Goal: Task Accomplishment & Management: Use online tool/utility

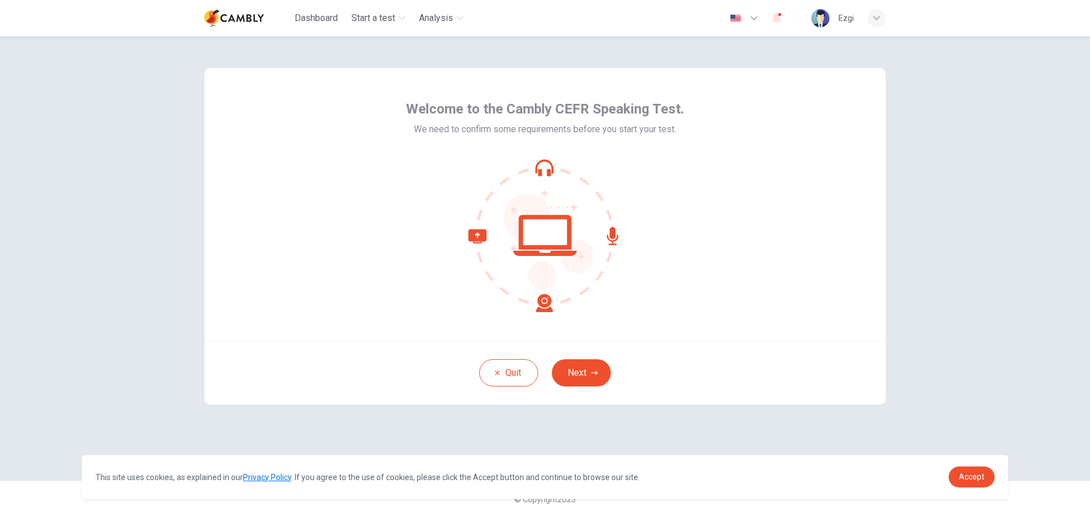
click at [586, 376] on button "Next" at bounding box center [581, 372] width 59 height 27
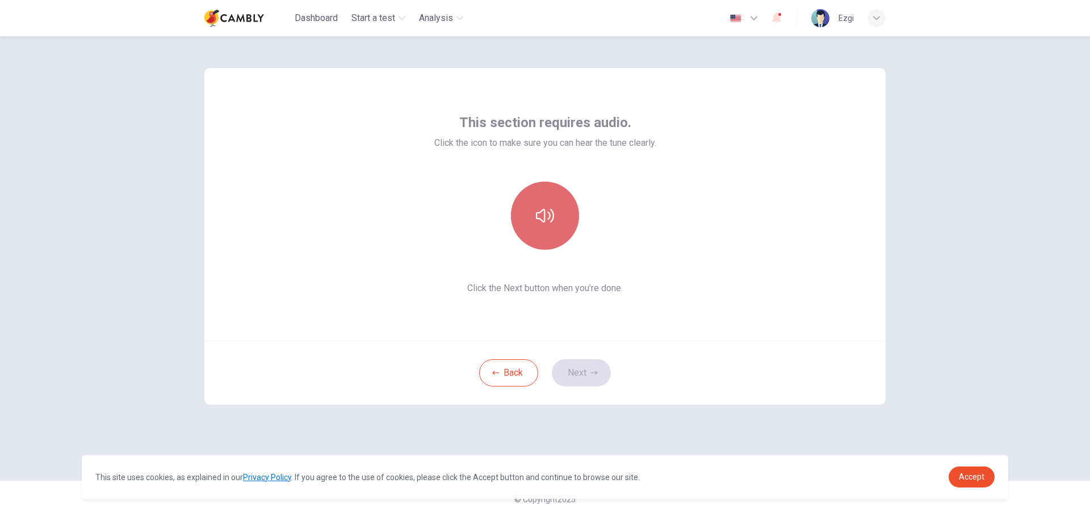
click at [550, 214] on icon "button" at bounding box center [545, 216] width 18 height 14
click at [584, 372] on button "Next" at bounding box center [581, 372] width 59 height 27
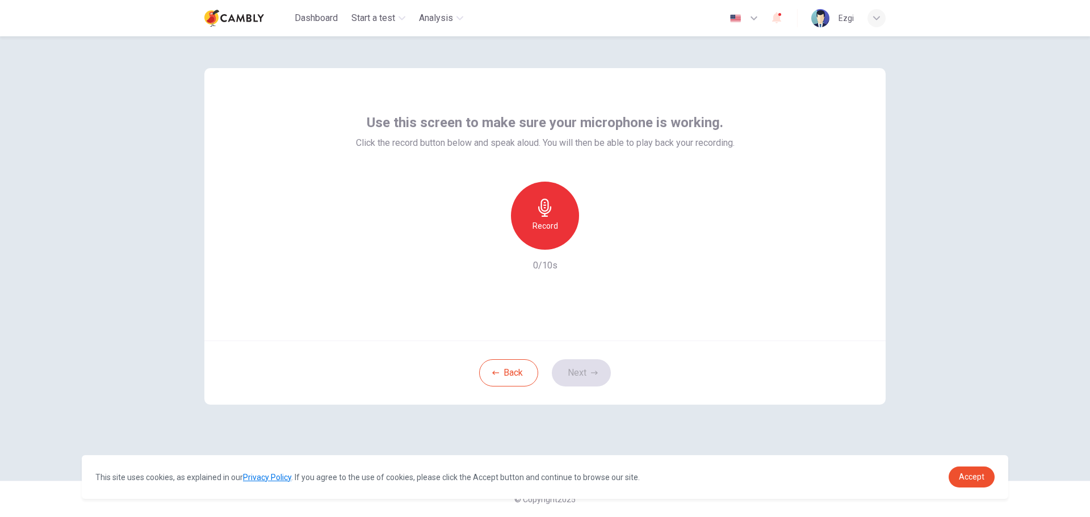
click at [590, 132] on div "Use this screen to make sure your microphone is working. Click the record butto…" at bounding box center [545, 132] width 379 height 36
click at [596, 143] on span "Click the record button below and speak aloud. You will then be able to play ba…" at bounding box center [545, 143] width 379 height 14
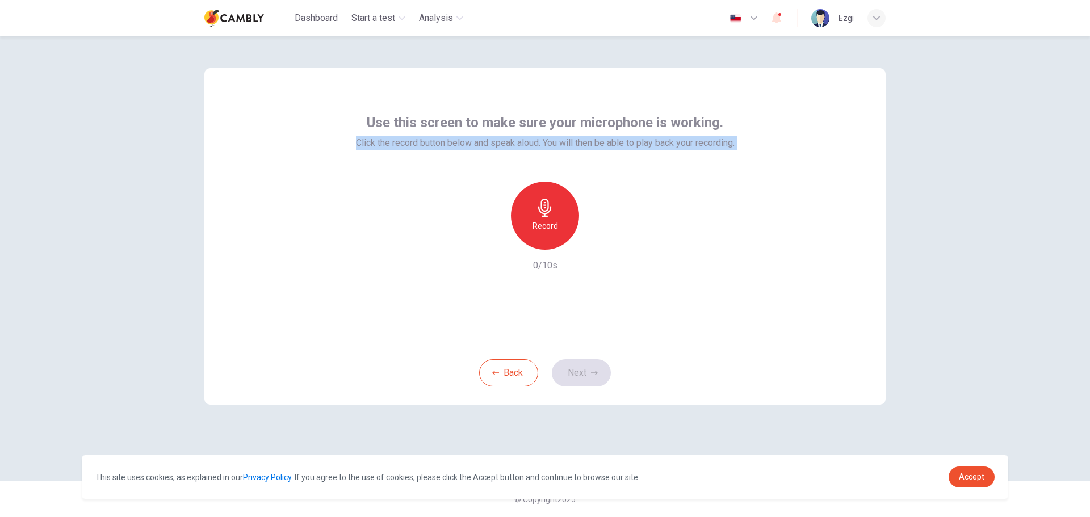
click at [596, 143] on span "Click the record button below and speak aloud. You will then be able to play ba…" at bounding box center [545, 143] width 379 height 14
click at [548, 212] on icon "button" at bounding box center [544, 208] width 13 height 18
click at [540, 220] on h6 "Stop" at bounding box center [544, 226] width 17 height 14
click at [577, 374] on button "Next" at bounding box center [581, 372] width 59 height 27
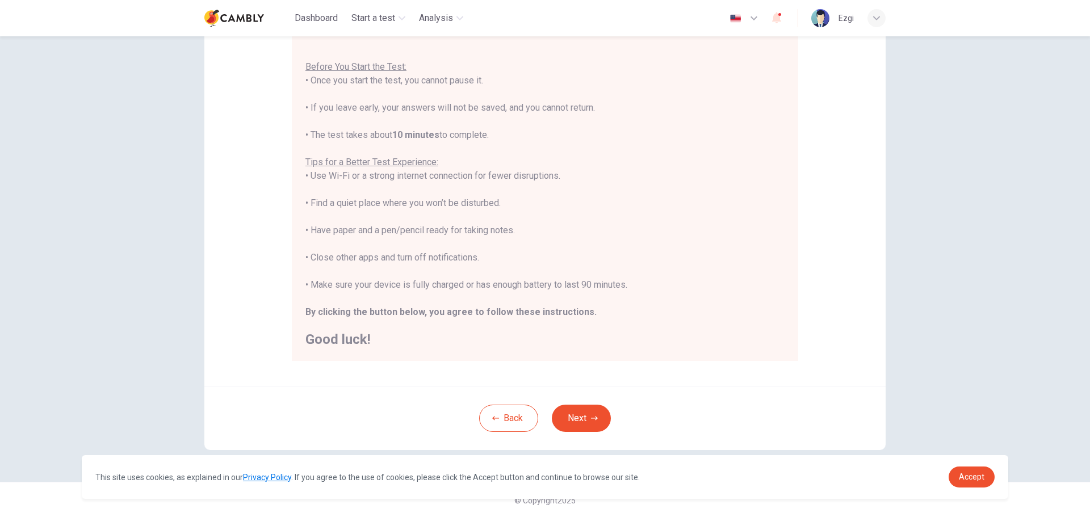
scroll to position [114, 0]
click at [564, 418] on button "Next" at bounding box center [581, 417] width 59 height 27
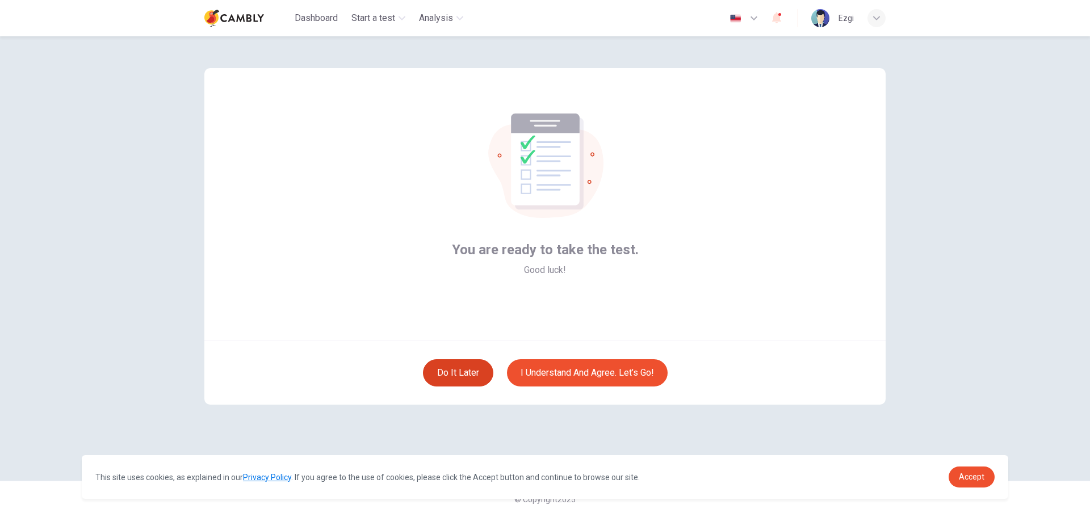
click at [461, 372] on button "Do it later" at bounding box center [458, 372] width 70 height 27
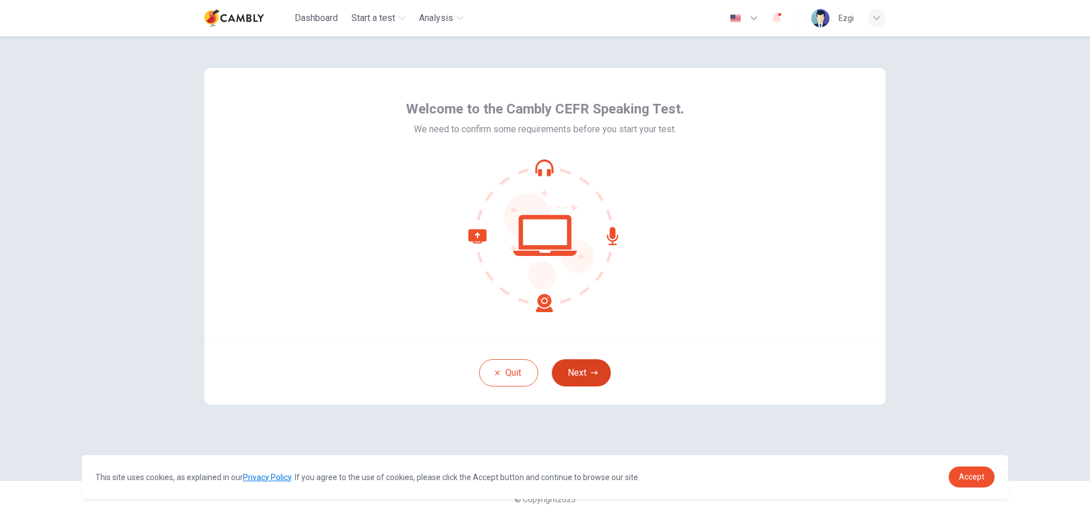
click at [593, 367] on button "Next" at bounding box center [581, 372] width 59 height 27
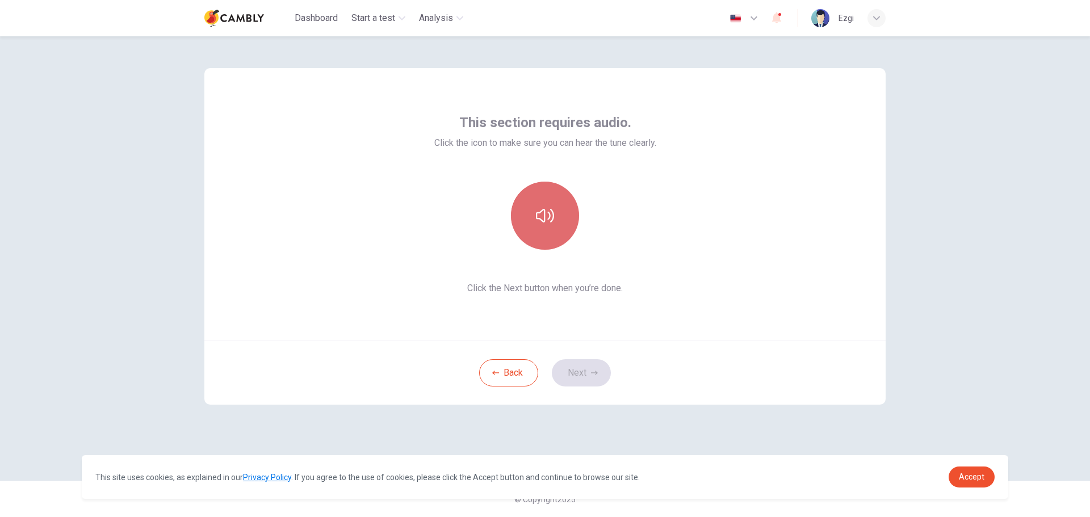
click at [557, 224] on button "button" at bounding box center [545, 216] width 68 height 68
click at [593, 367] on button "Next" at bounding box center [581, 372] width 59 height 27
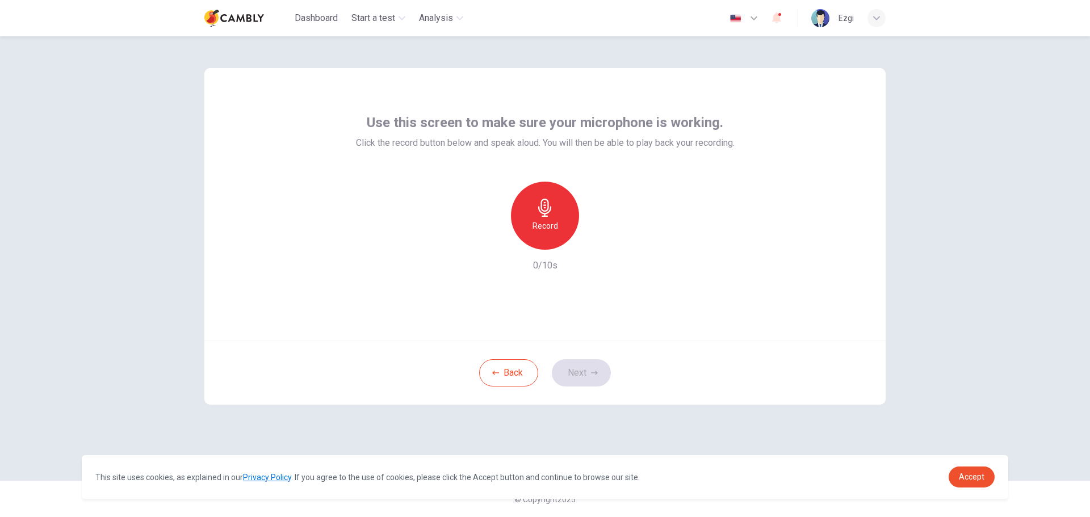
click at [540, 216] on icon "button" at bounding box center [545, 208] width 18 height 18
click at [592, 242] on icon "button" at bounding box center [597, 240] width 11 height 11
click at [586, 377] on button "Next" at bounding box center [581, 372] width 59 height 27
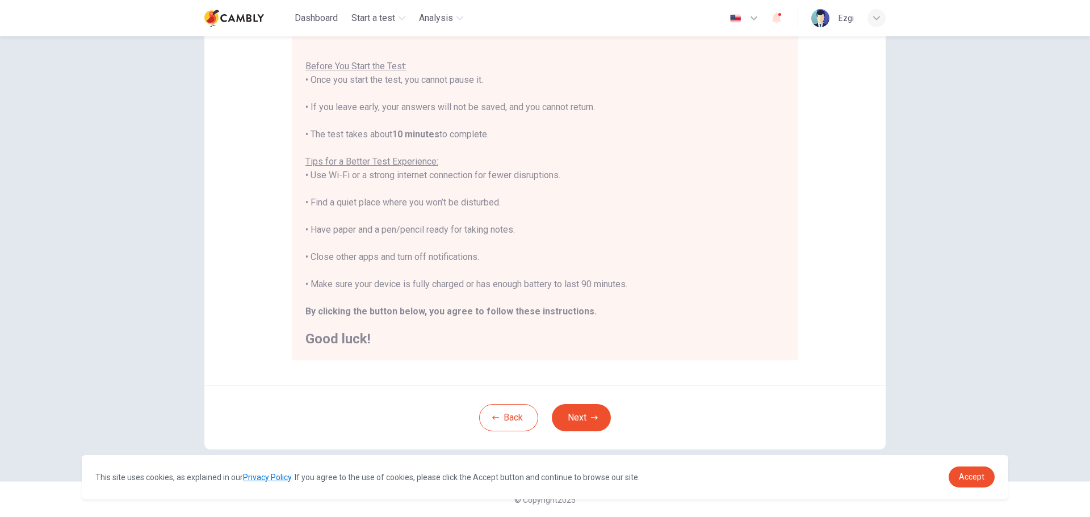
scroll to position [114, 0]
